Goal: Task Accomplishment & Management: Manage account settings

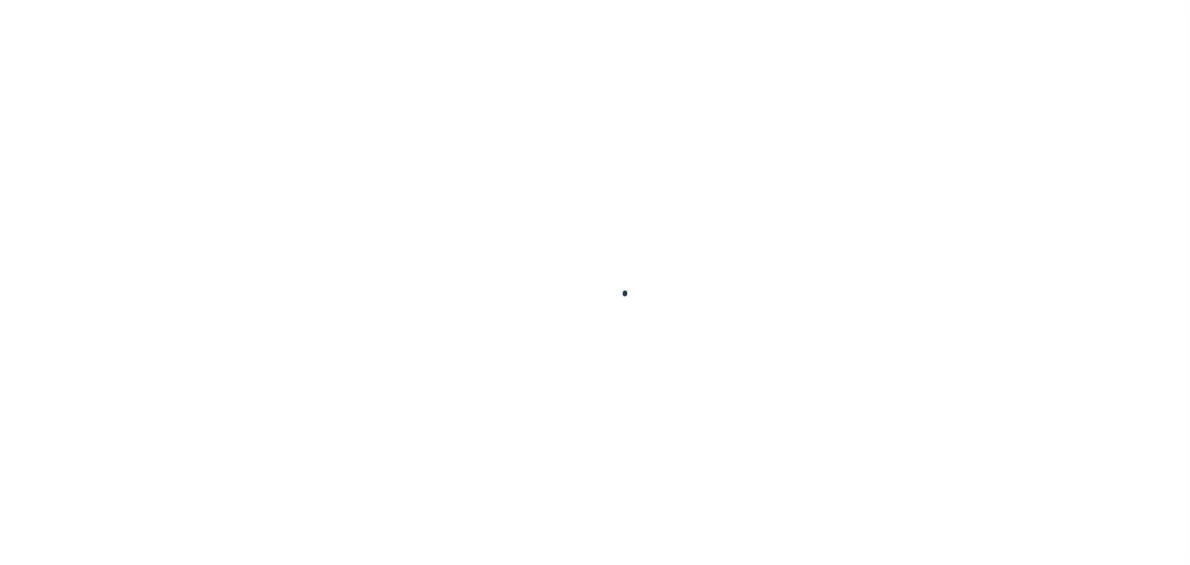
scroll to position [39, 0]
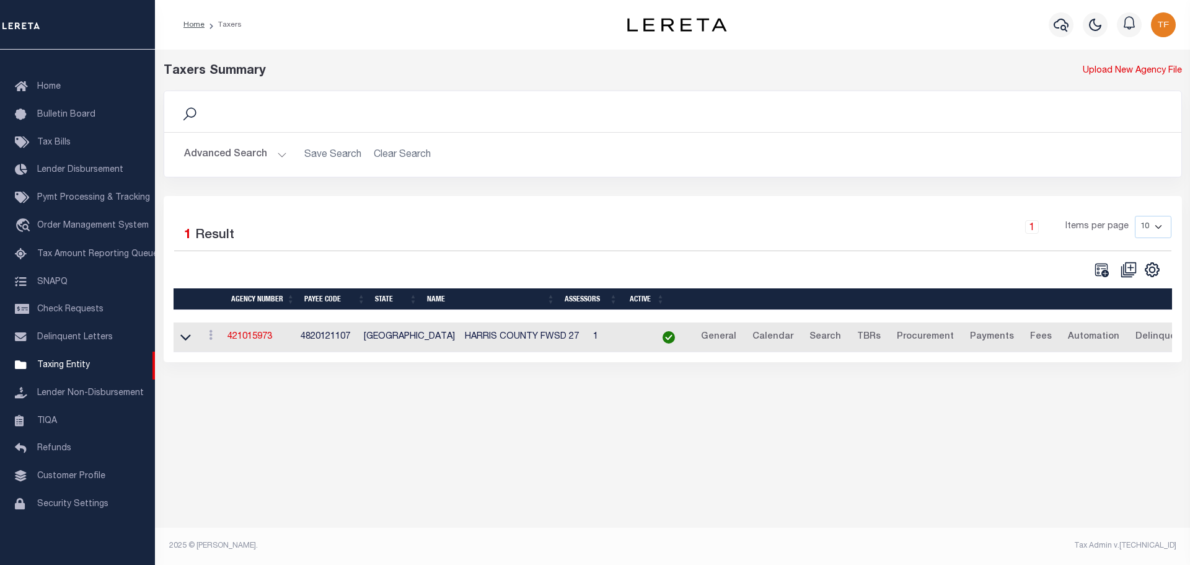
click at [278, 154] on button "Advanced Search" at bounding box center [235, 155] width 103 height 24
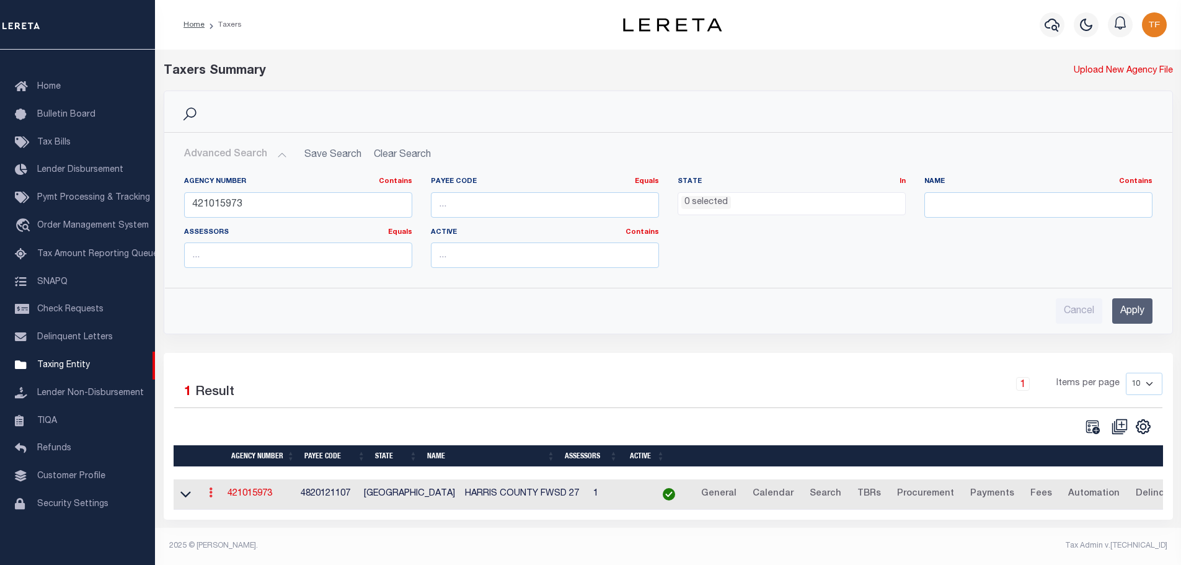
click at [213, 497] on icon at bounding box center [211, 492] width 4 height 10
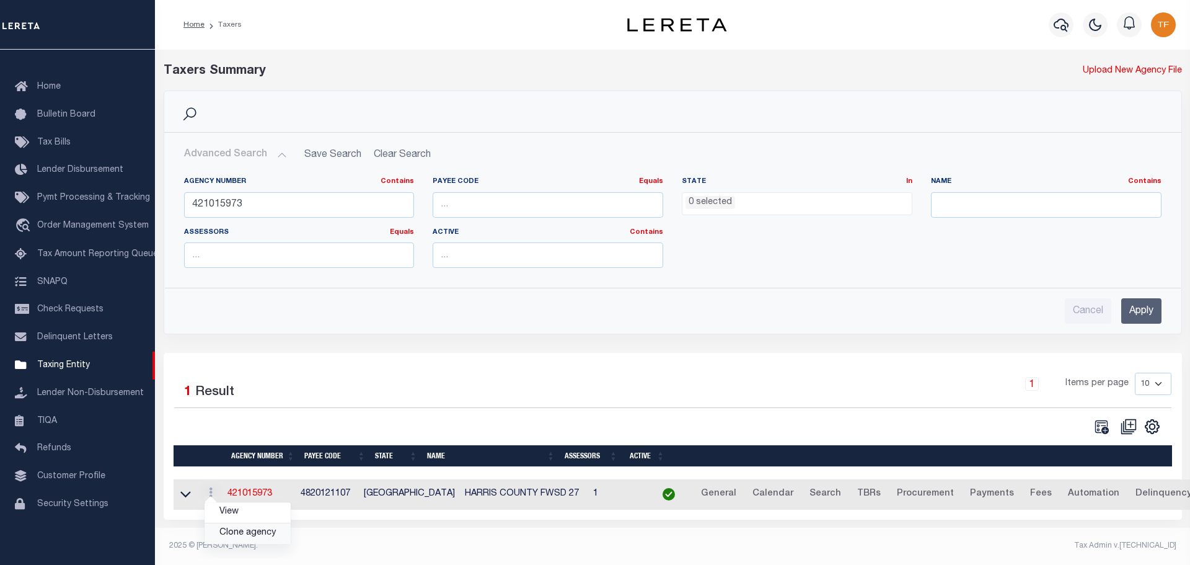
click at [242, 536] on link "Clone agency" at bounding box center [248, 533] width 86 height 20
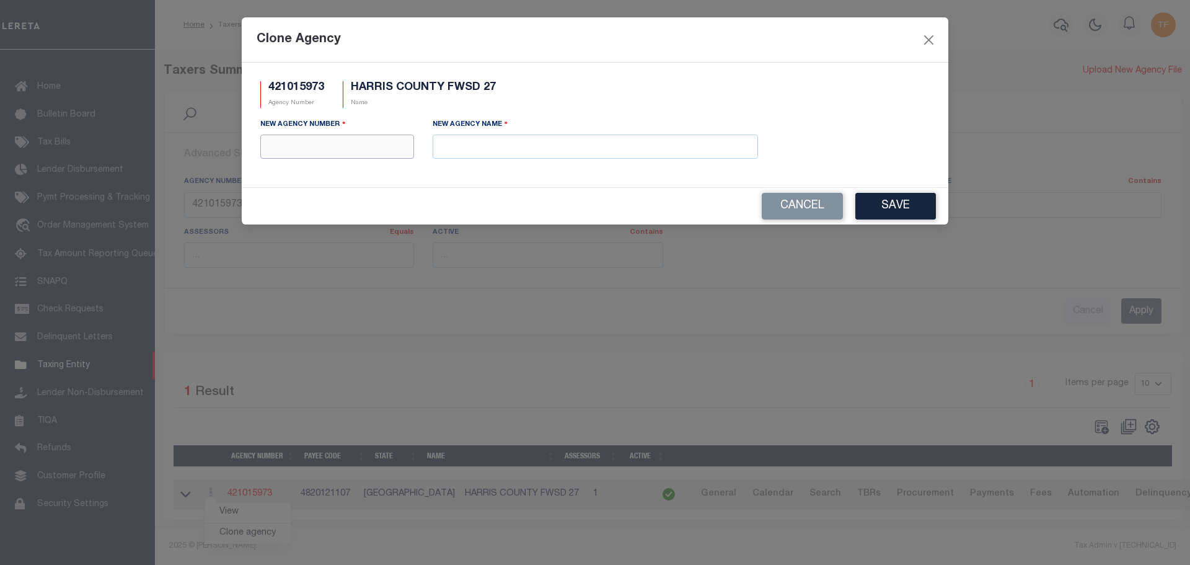
click at [294, 150] on input "text" at bounding box center [337, 147] width 154 height 24
click at [298, 126] on label "New Agency Number" at bounding box center [303, 124] width 86 height 12
click at [274, 153] on input "text" at bounding box center [337, 147] width 154 height 24
type input "421018973"
click at [461, 154] on input "text" at bounding box center [595, 147] width 325 height 24
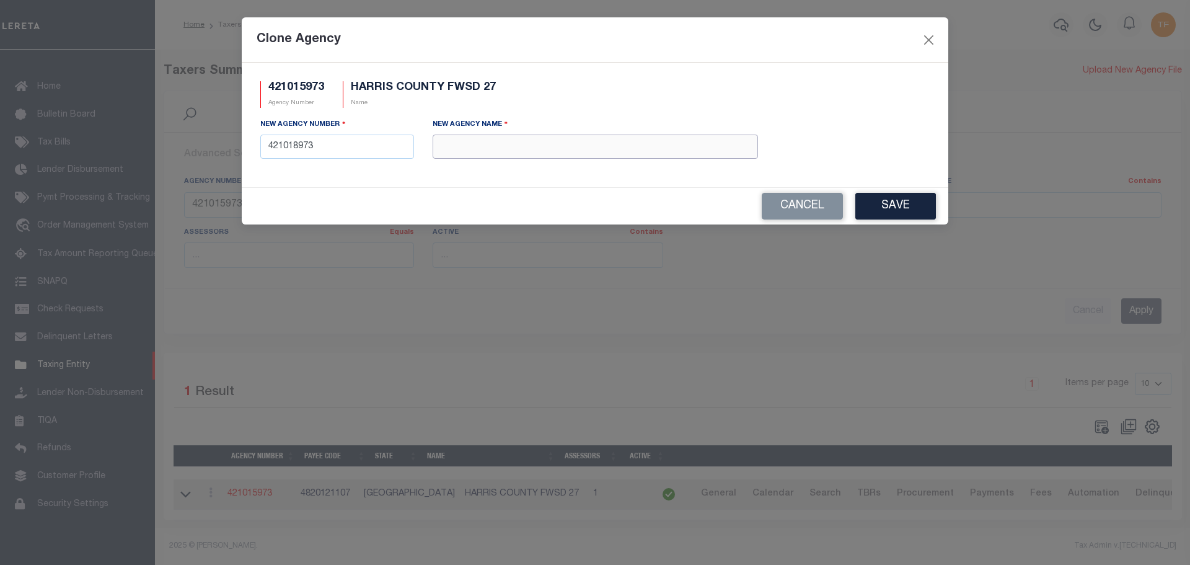
click at [458, 153] on input "text" at bounding box center [595, 147] width 325 height 24
paste input "HARRIS COUNTY FWSD 27 MOBILE HOME"
type input "HARRIS COUNTY FWSD 27 MOBILE HOMES"
click at [885, 208] on button "Save" at bounding box center [896, 206] width 81 height 27
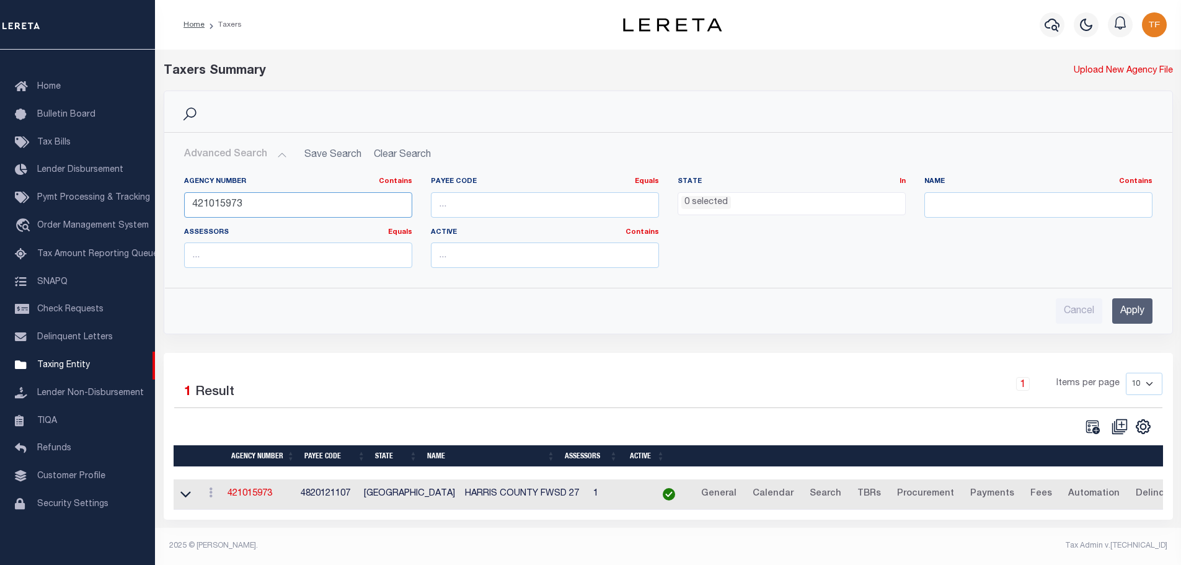
drag, startPoint x: 221, startPoint y: 206, endPoint x: 330, endPoint y: 196, distance: 110.2
click at [321, 200] on input "421015973" at bounding box center [298, 204] width 228 height 25
type input "421018973"
drag, startPoint x: 1134, startPoint y: 305, endPoint x: 1120, endPoint y: 314, distance: 16.5
click at [1133, 305] on input "Apply" at bounding box center [1132, 310] width 40 height 25
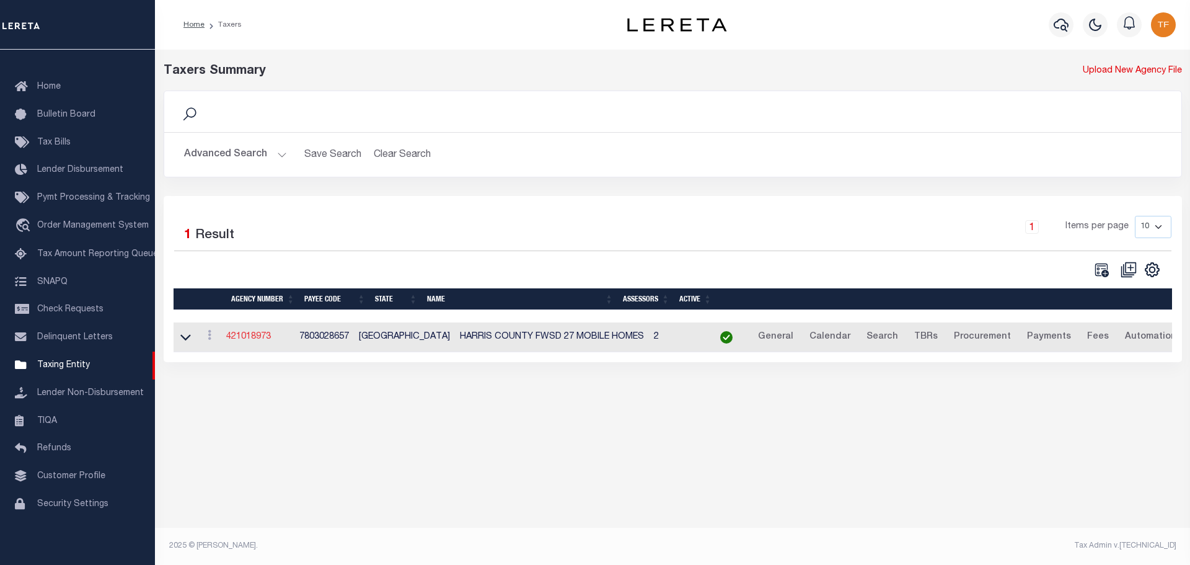
click at [260, 336] on link "421018973" at bounding box center [248, 336] width 45 height 9
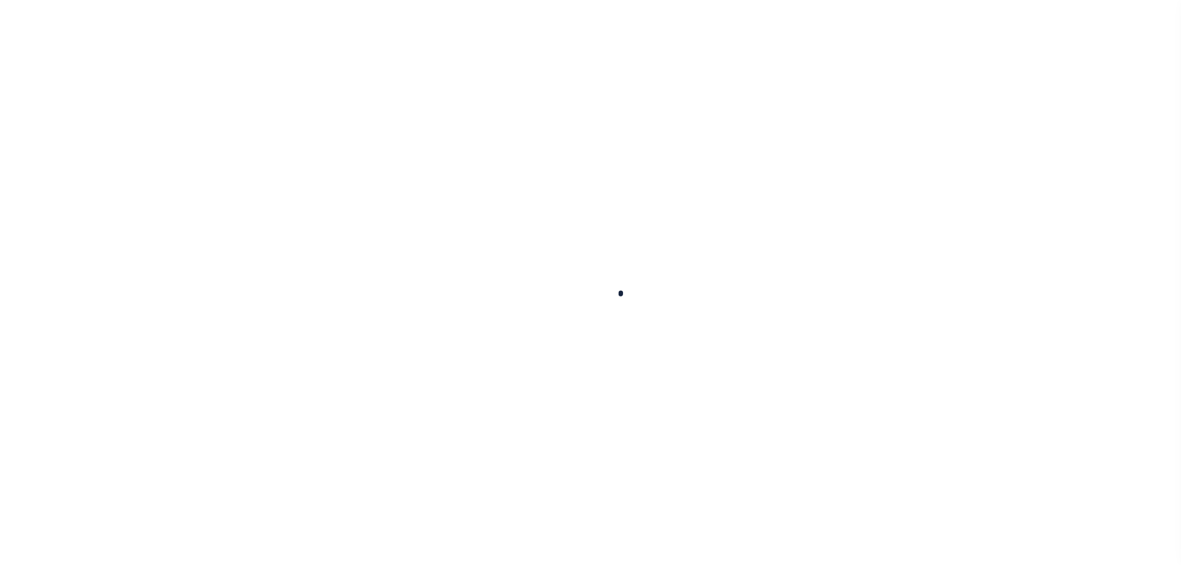
select select
checkbox input "false"
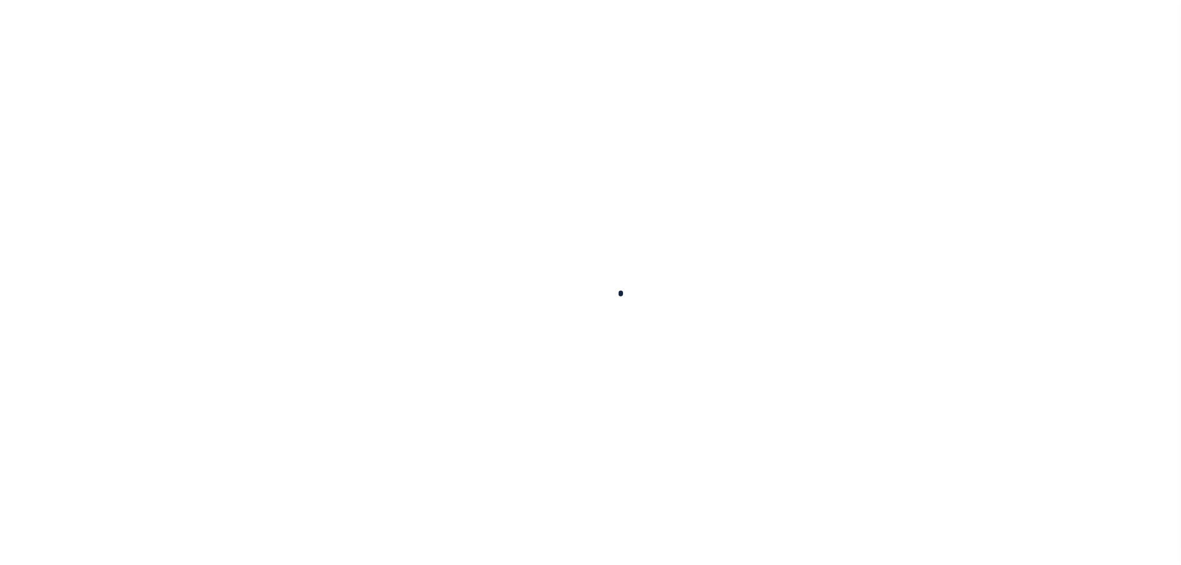
select select "1"
checkbox input "false"
type input "4820121107"
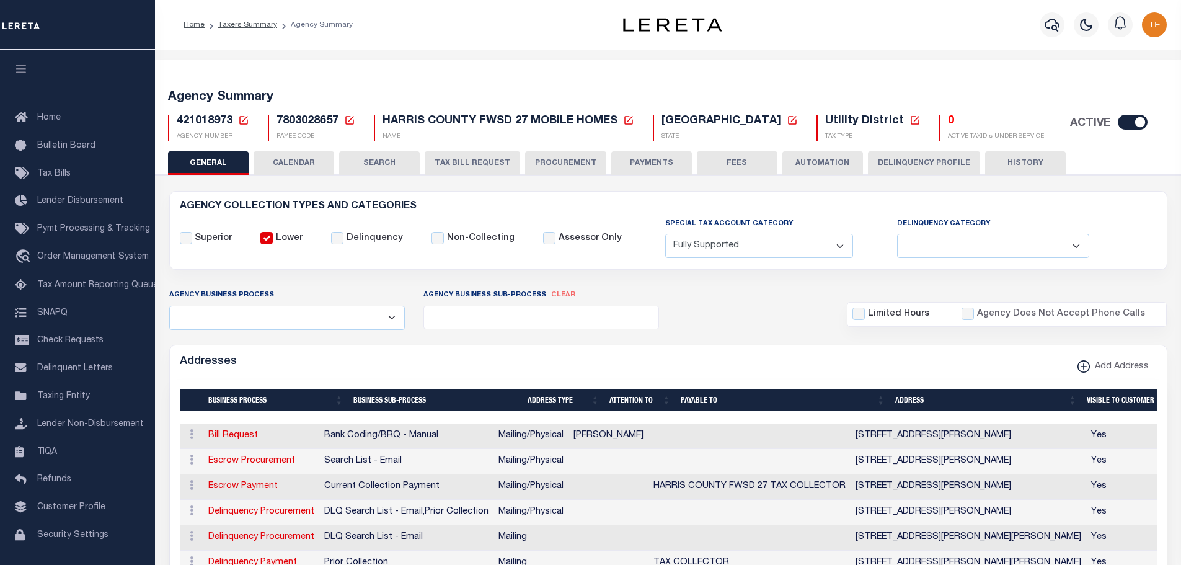
click at [910, 125] on icon at bounding box center [915, 120] width 11 height 11
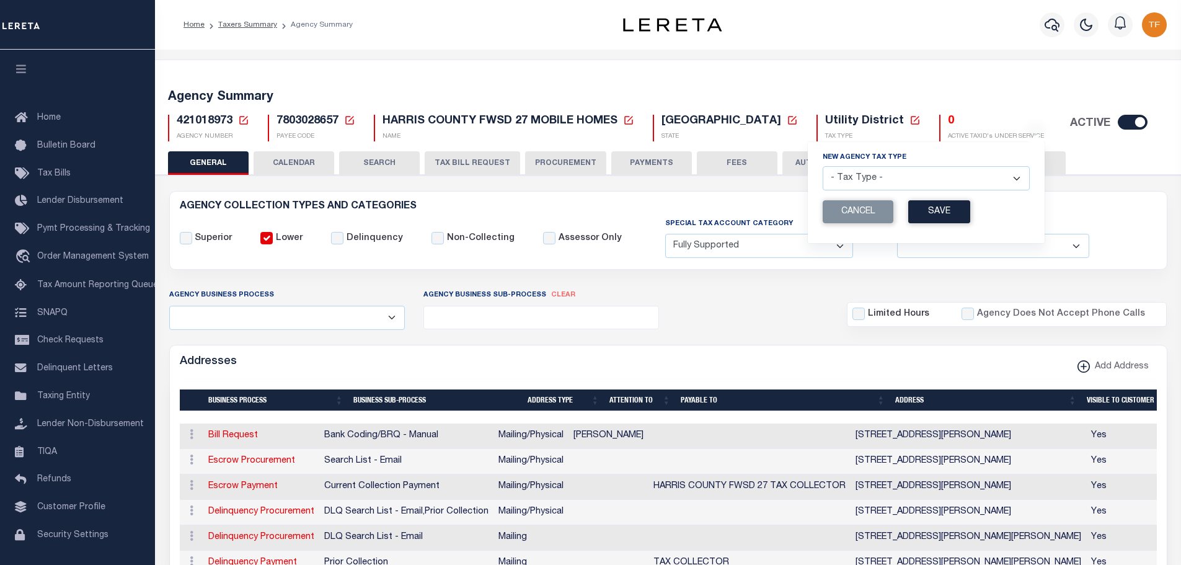
click at [896, 179] on select "- Tax Type - Assessments Bonds Borough Central Collection Agency City Conversio…" at bounding box center [926, 178] width 207 height 24
select select "52"
click at [823, 167] on select "- Tax Type - Assessments Bonds Borough Central Collection Agency City Conversio…" at bounding box center [926, 178] width 207 height 24
click at [908, 211] on button "Save" at bounding box center [939, 211] width 62 height 23
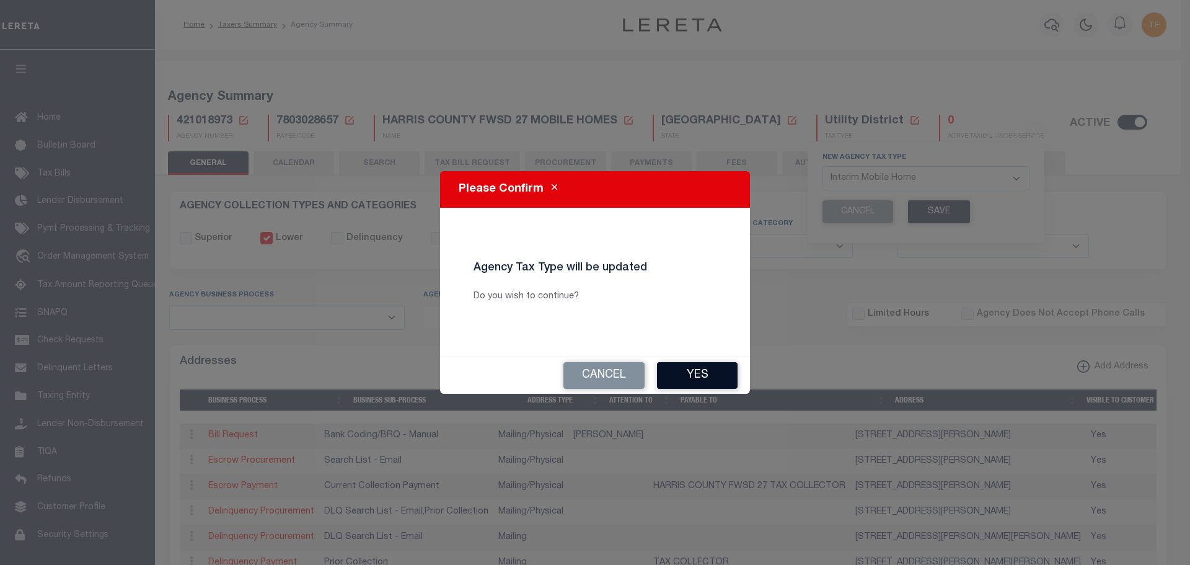
click at [687, 373] on button "Yes" at bounding box center [697, 375] width 81 height 27
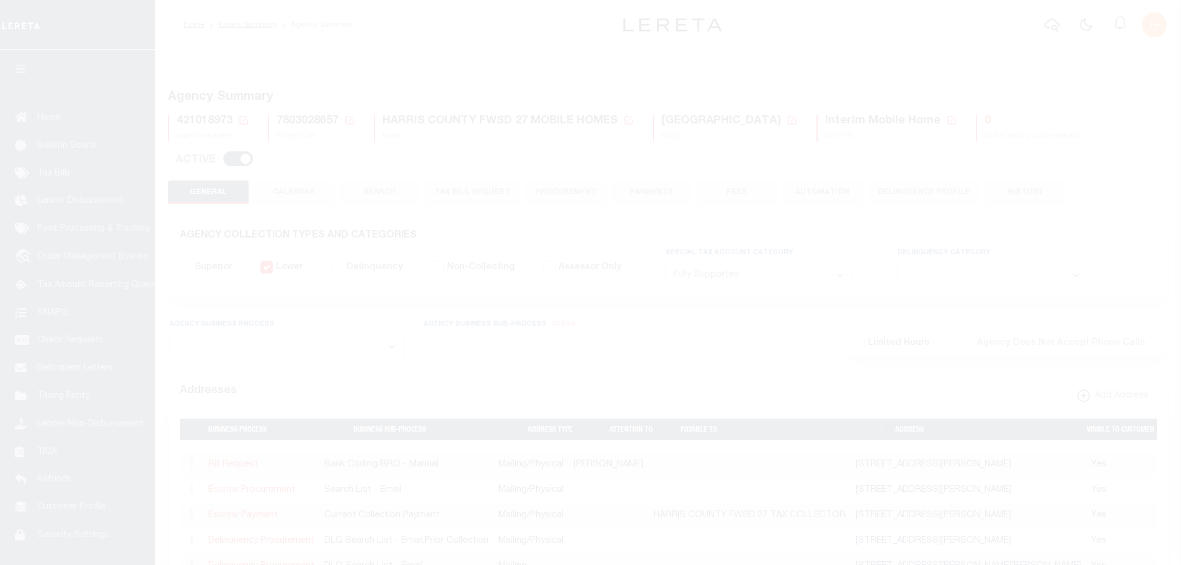
select select "1"
select select
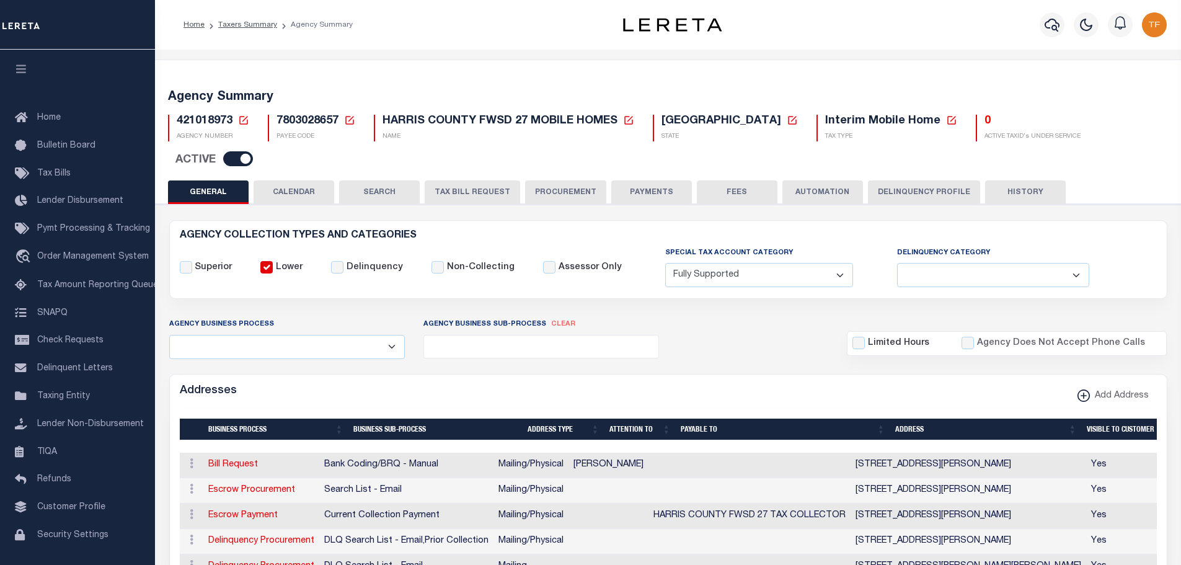
click at [653, 180] on button "PAYMENTS" at bounding box center [651, 192] width 81 height 24
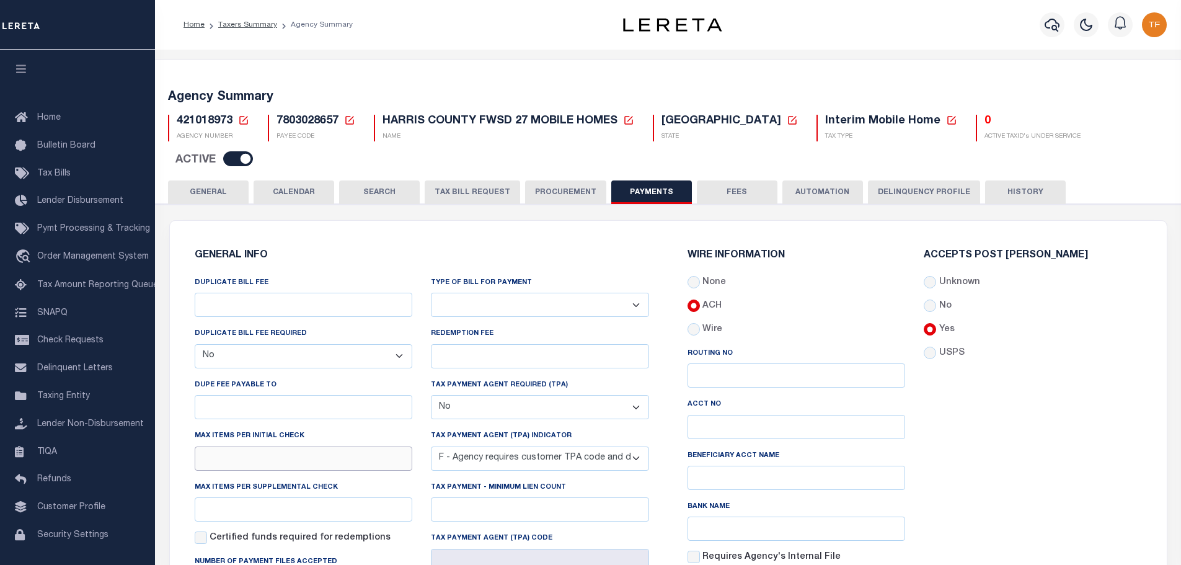
click at [209, 446] on input "text" at bounding box center [304, 458] width 218 height 24
type input "1"
click at [213, 497] on input "text" at bounding box center [304, 509] width 218 height 24
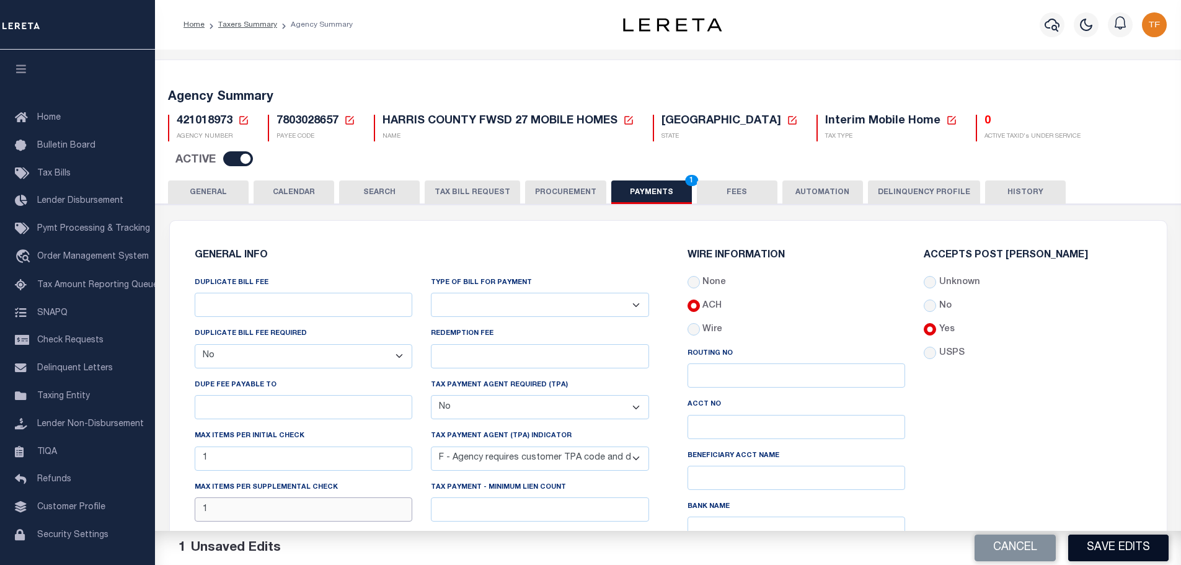
type input "1"
click at [1077, 555] on button "Save Edits" at bounding box center [1118, 547] width 100 height 27
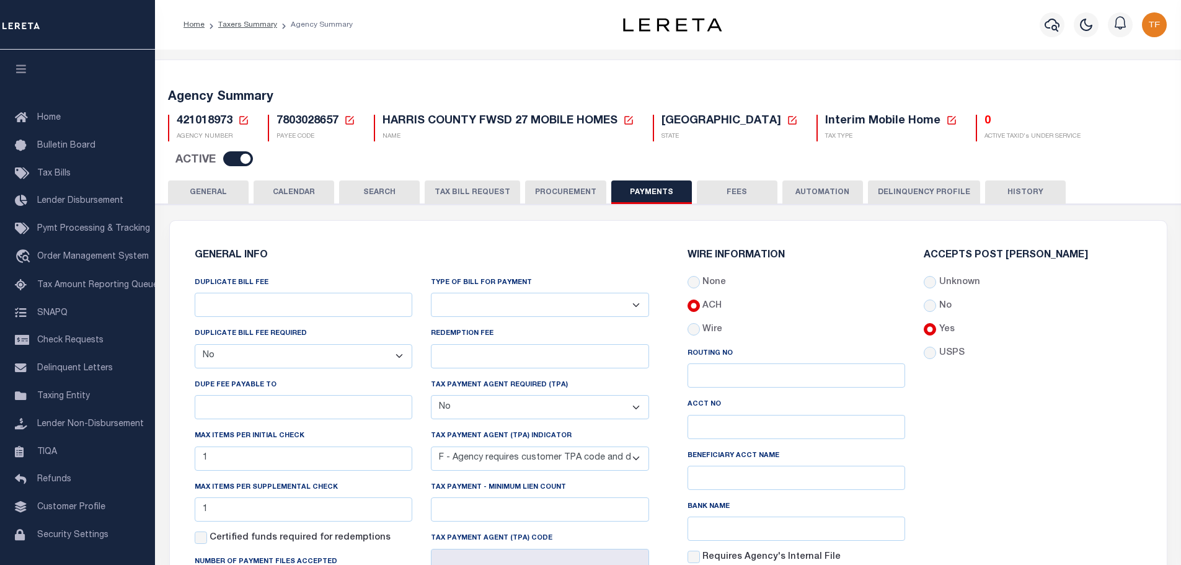
drag, startPoint x: 220, startPoint y: 162, endPoint x: 223, endPoint y: 172, distance: 10.4
click at [220, 180] on button "GENERAL" at bounding box center [208, 192] width 81 height 24
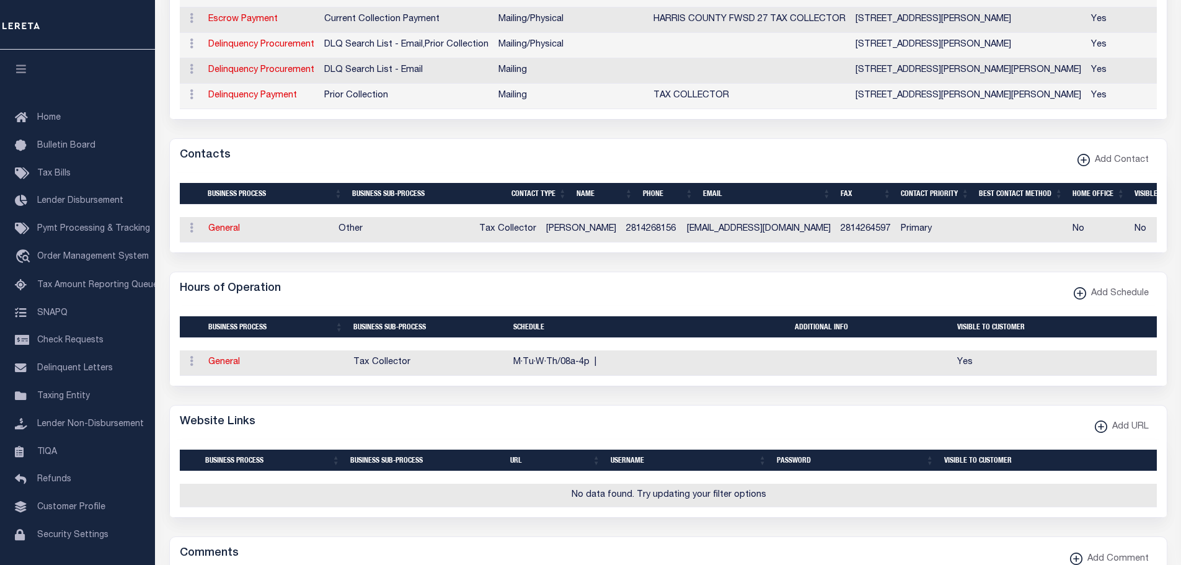
scroll to position [806, 0]
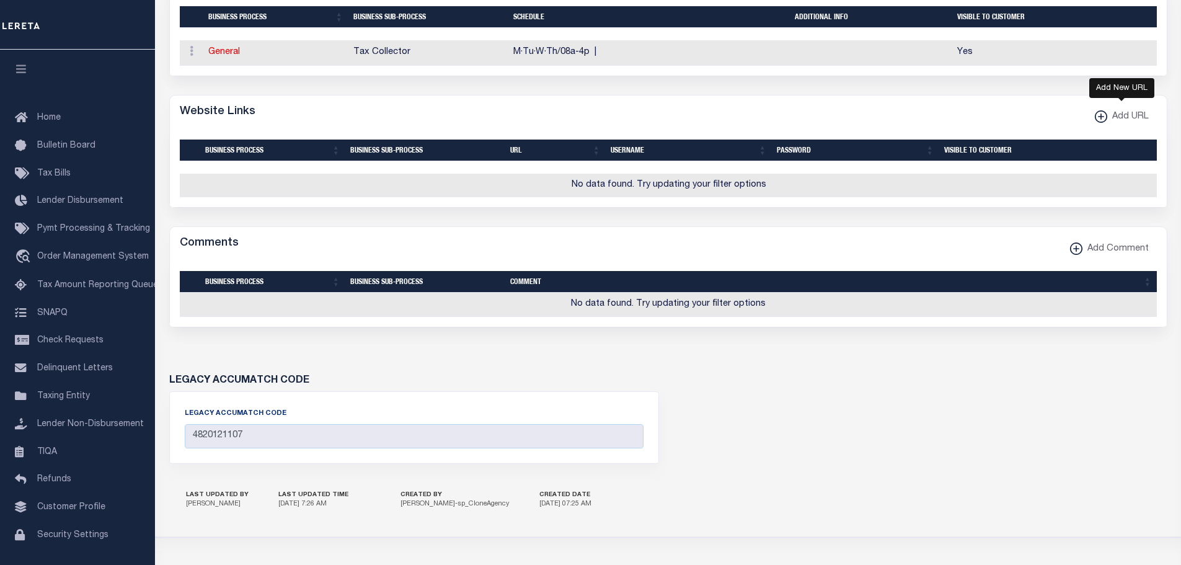
click at [1100, 113] on icon "button" at bounding box center [1100, 116] width 1 height 6
select select
checkbox input "true"
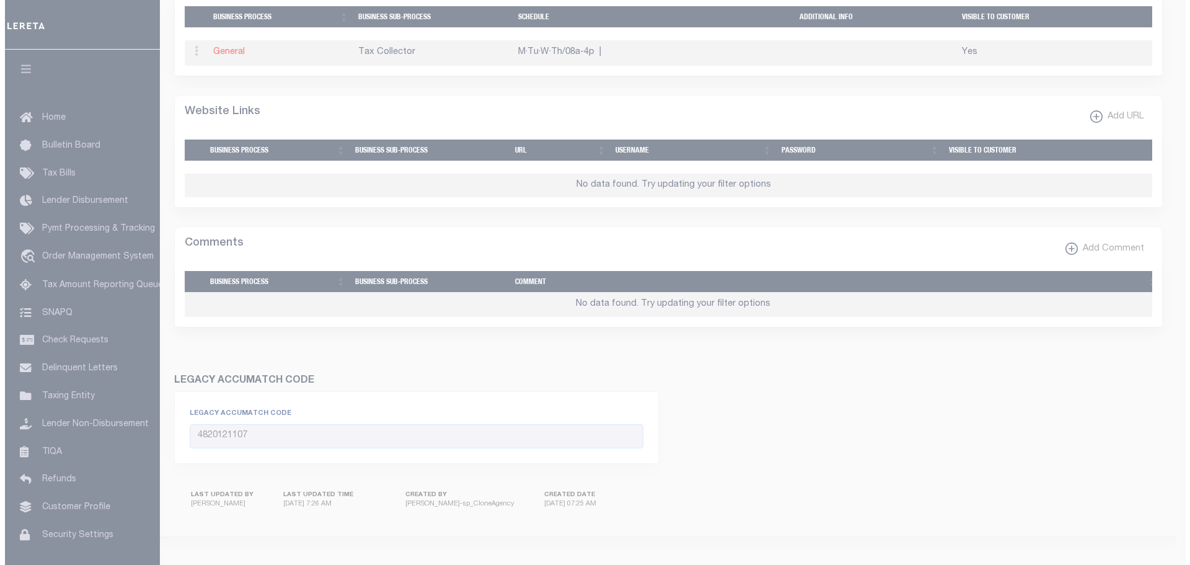
scroll to position [798, 0]
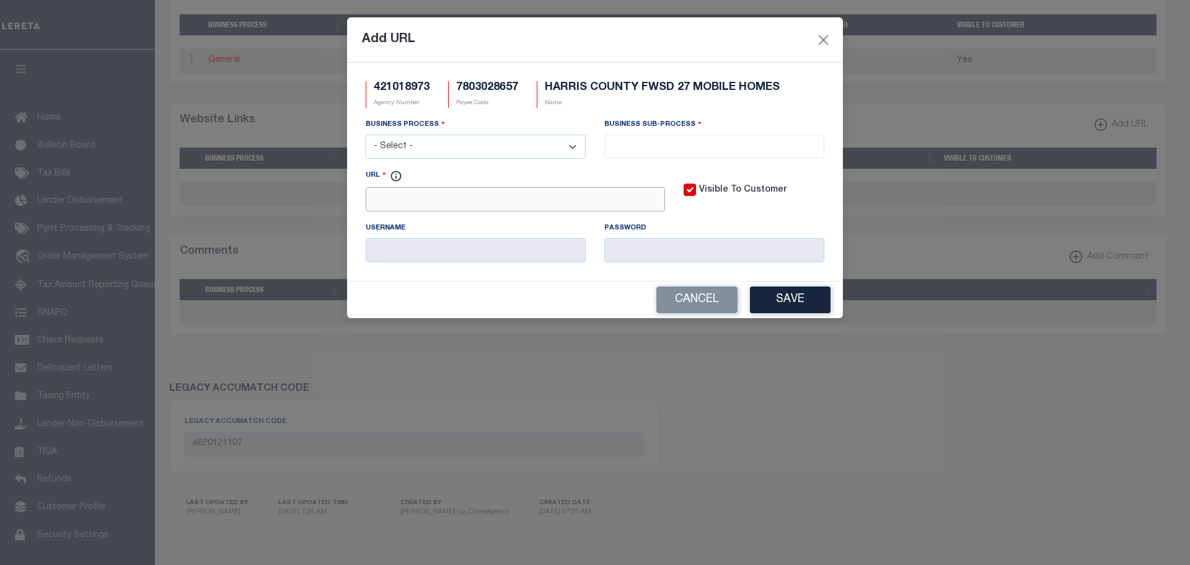
click at [408, 207] on input "URL" at bounding box center [515, 199] width 299 height 24
paste input "https://www.sjtaxservice.com/"
type input "https://www.sjtaxservice.com/"
click at [420, 138] on select "- Select - All Automation Bill Request Delinquency Payment Delinquency Procurem…" at bounding box center [476, 147] width 220 height 24
select select "3"
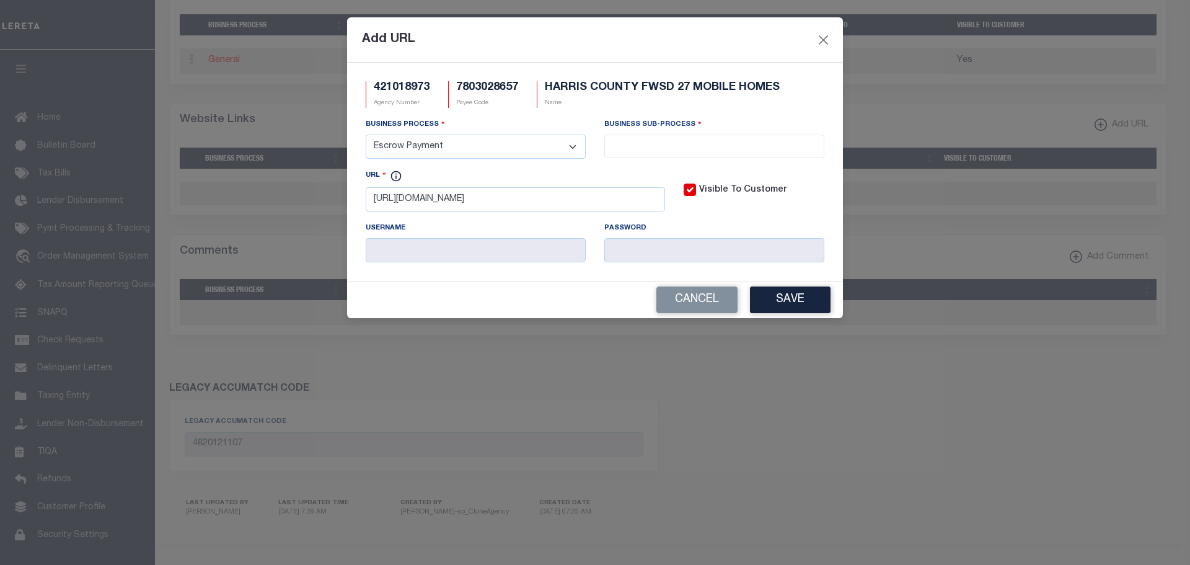
click at [366, 135] on select "- Select - All Automation Bill Request Delinquency Payment Delinquency Procurem…" at bounding box center [476, 147] width 220 height 24
click at [642, 147] on input "search" at bounding box center [714, 145] width 213 height 14
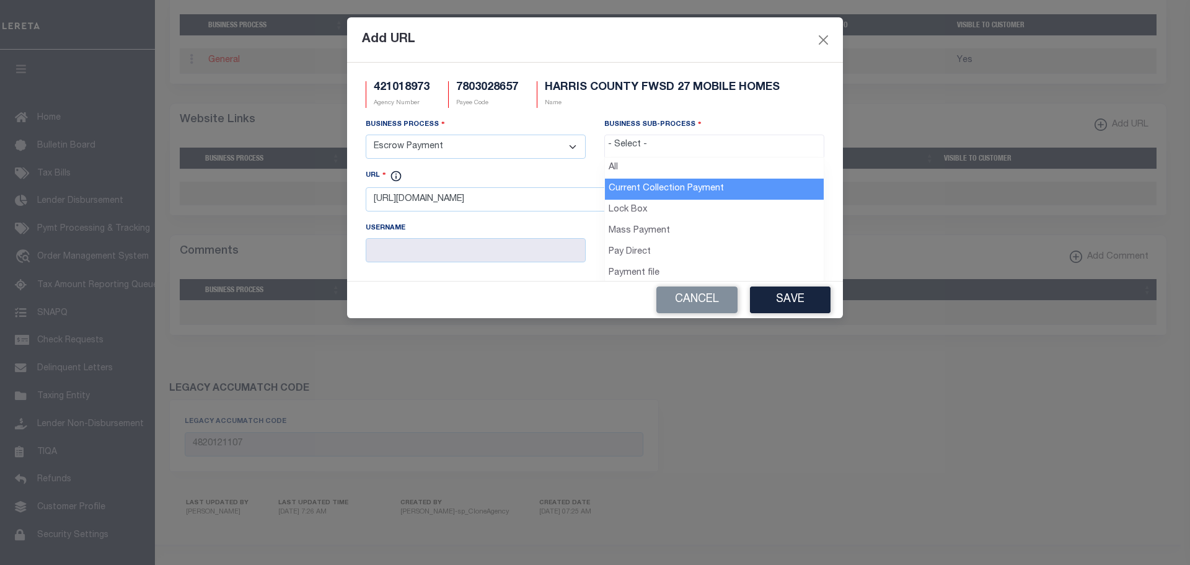
select select "11"
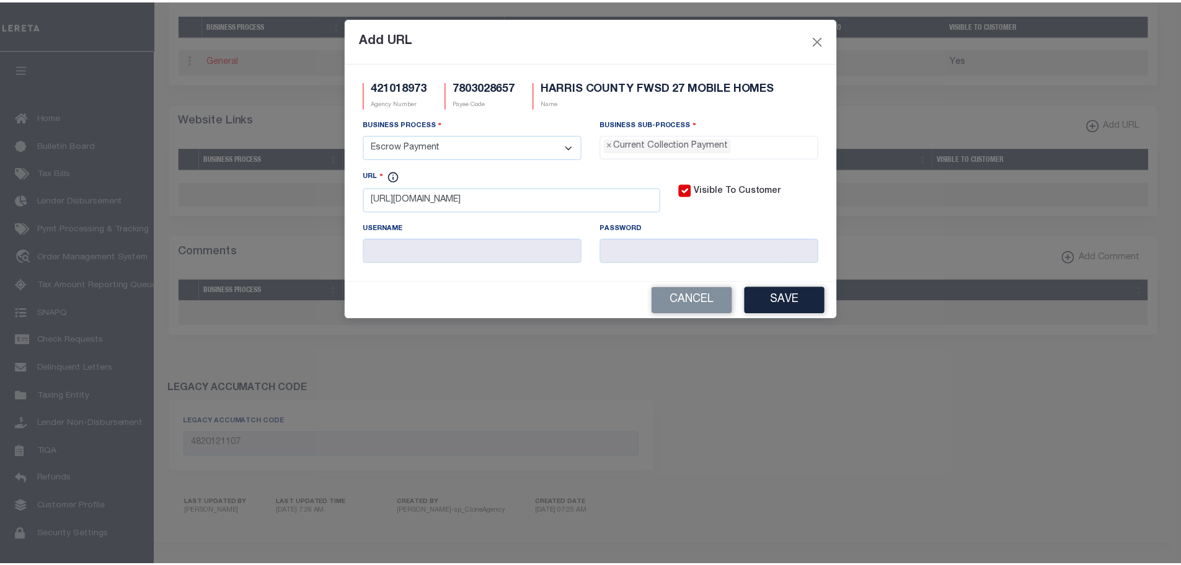
scroll to position [11, 0]
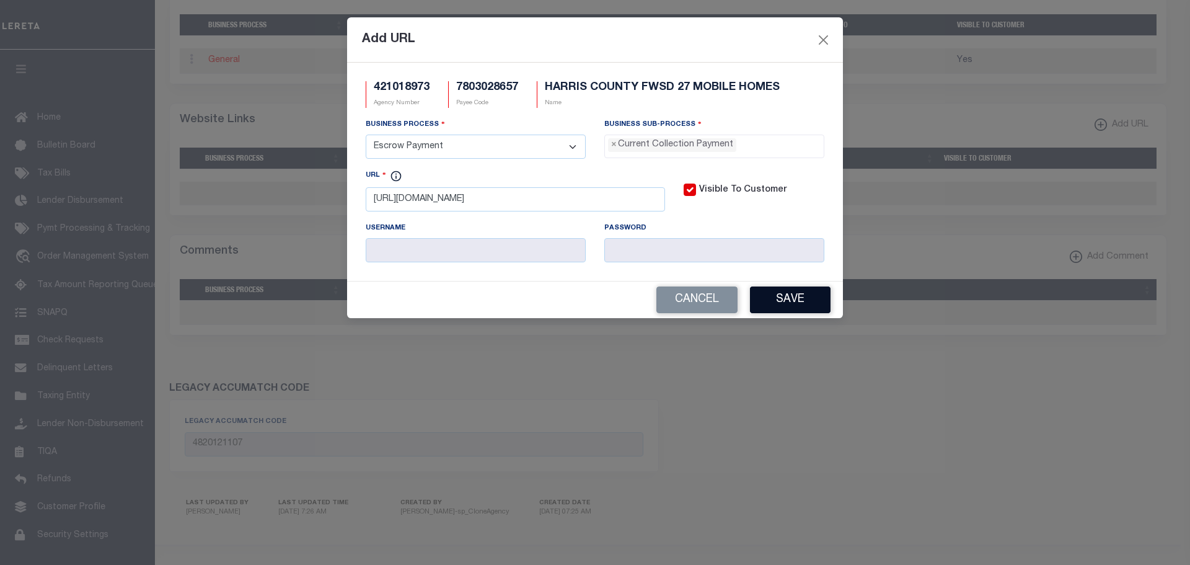
click at [789, 304] on button "Save" at bounding box center [790, 299] width 81 height 27
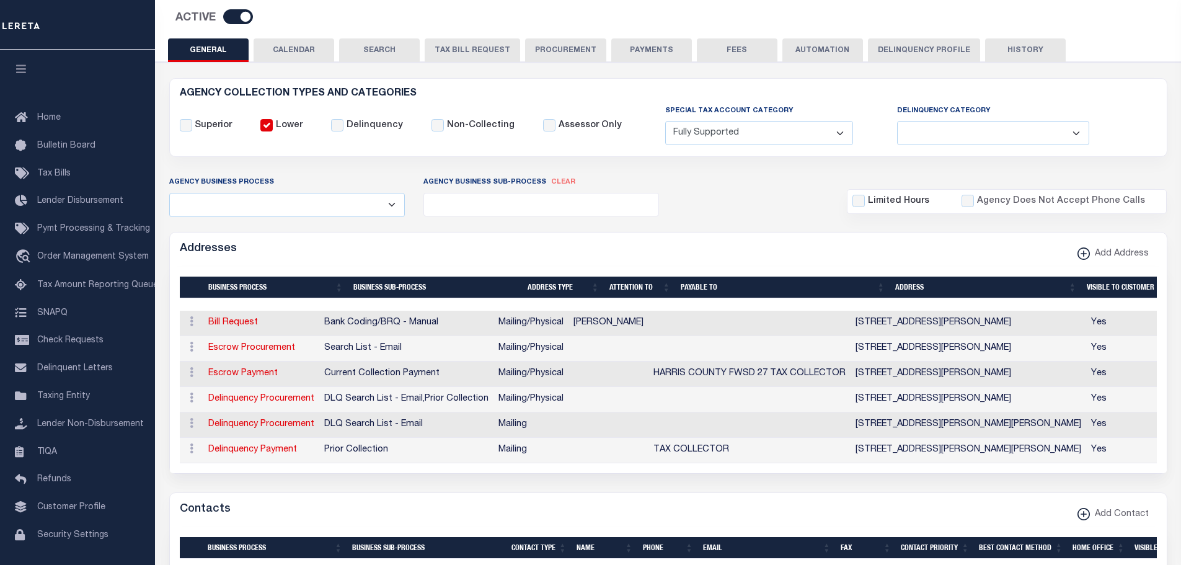
scroll to position [0, 0]
